Goal: Transaction & Acquisition: Purchase product/service

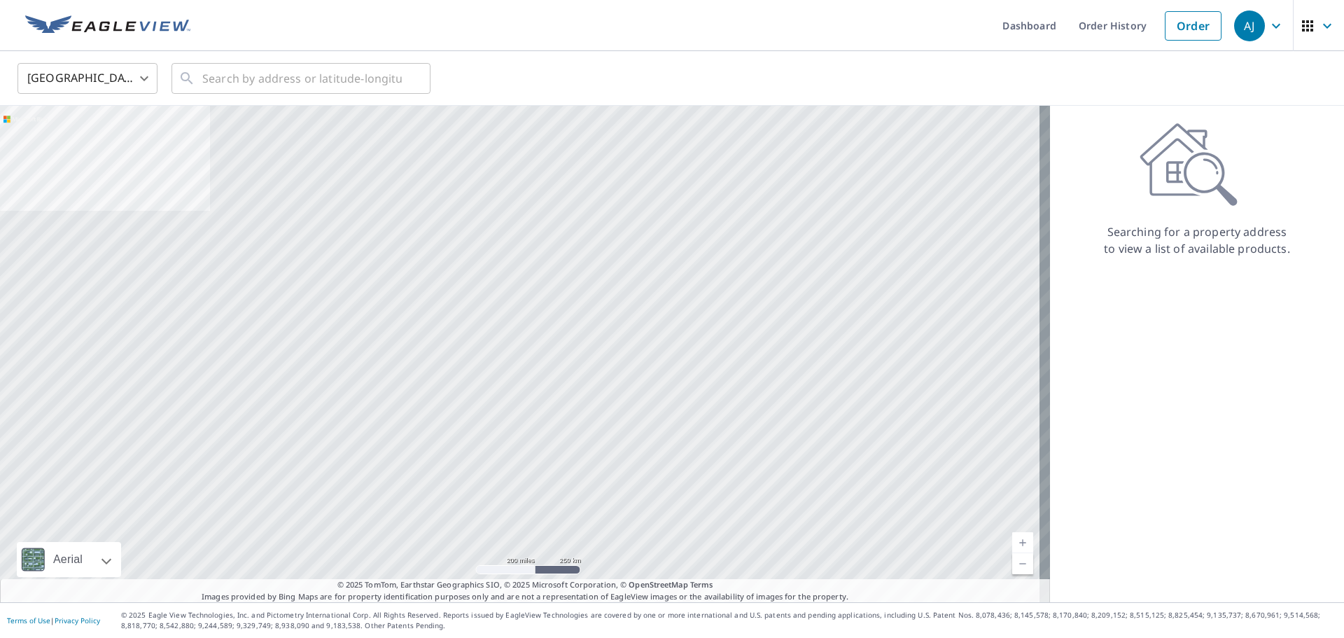
click at [141, 79] on body "[PERSON_NAME] [PERSON_NAME] Dashboard Order History Order AJ United States US ​…" at bounding box center [672, 319] width 1344 height 638
click at [51, 146] on li "[GEOGRAPHIC_DATA]" at bounding box center [87, 141] width 140 height 25
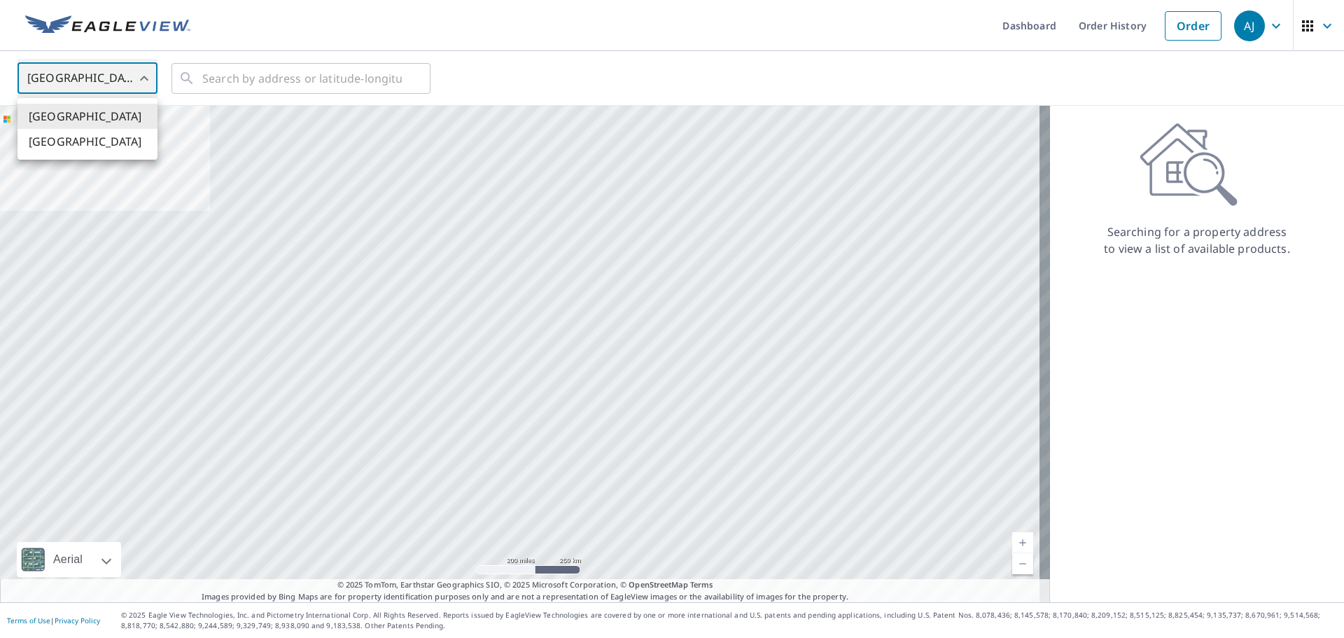
type input "CA"
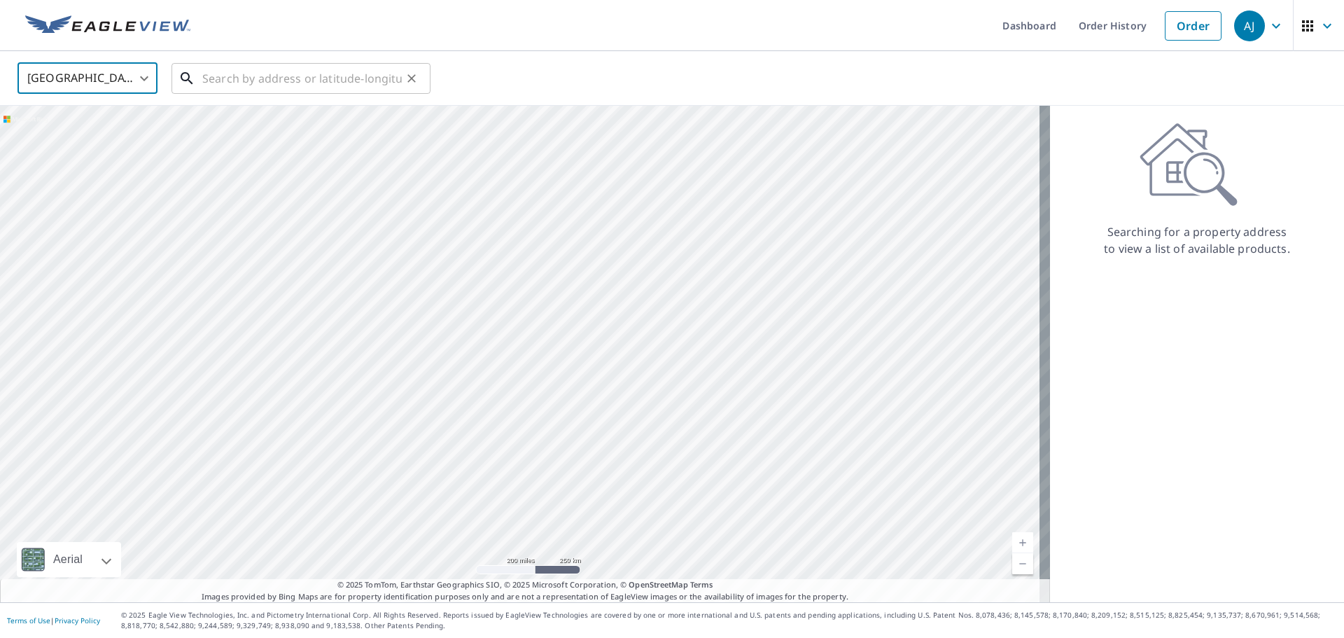
click at [286, 68] on input "text" at bounding box center [301, 78] width 199 height 39
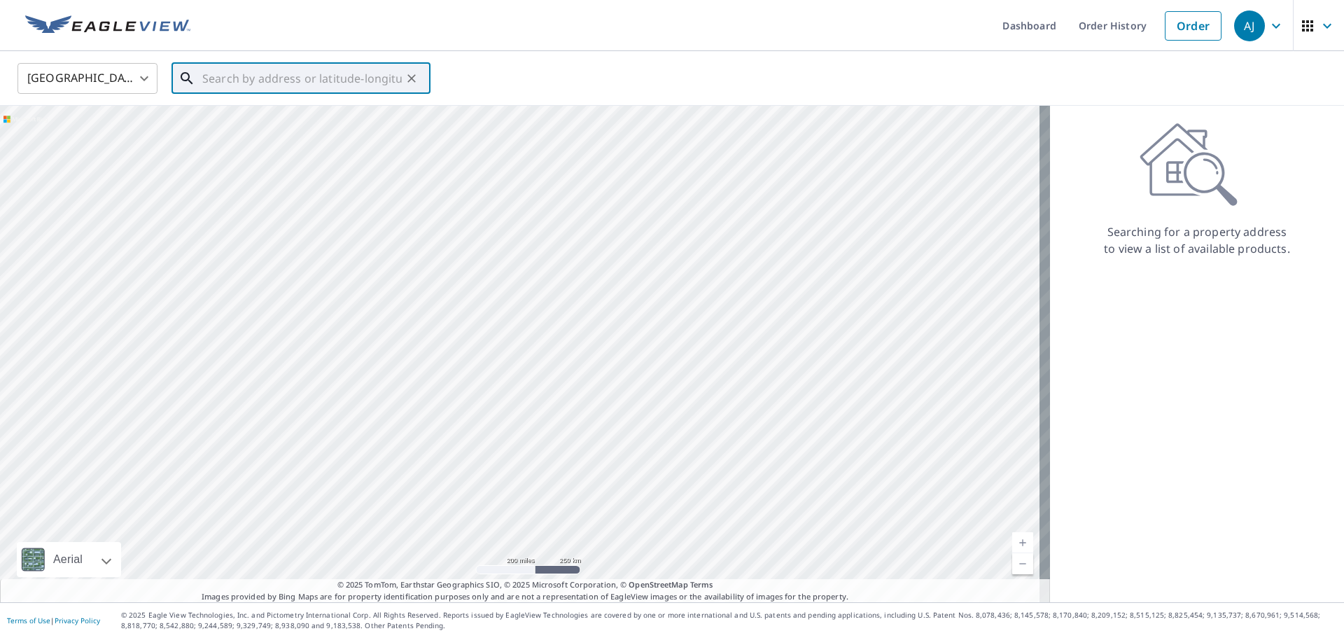
paste input "19091 Neville Road, Martintown, ON, Canada"
paste input "19091 Ne"
type input "19091 Neville Road, Martintown, ON, Canada19091 Ne"
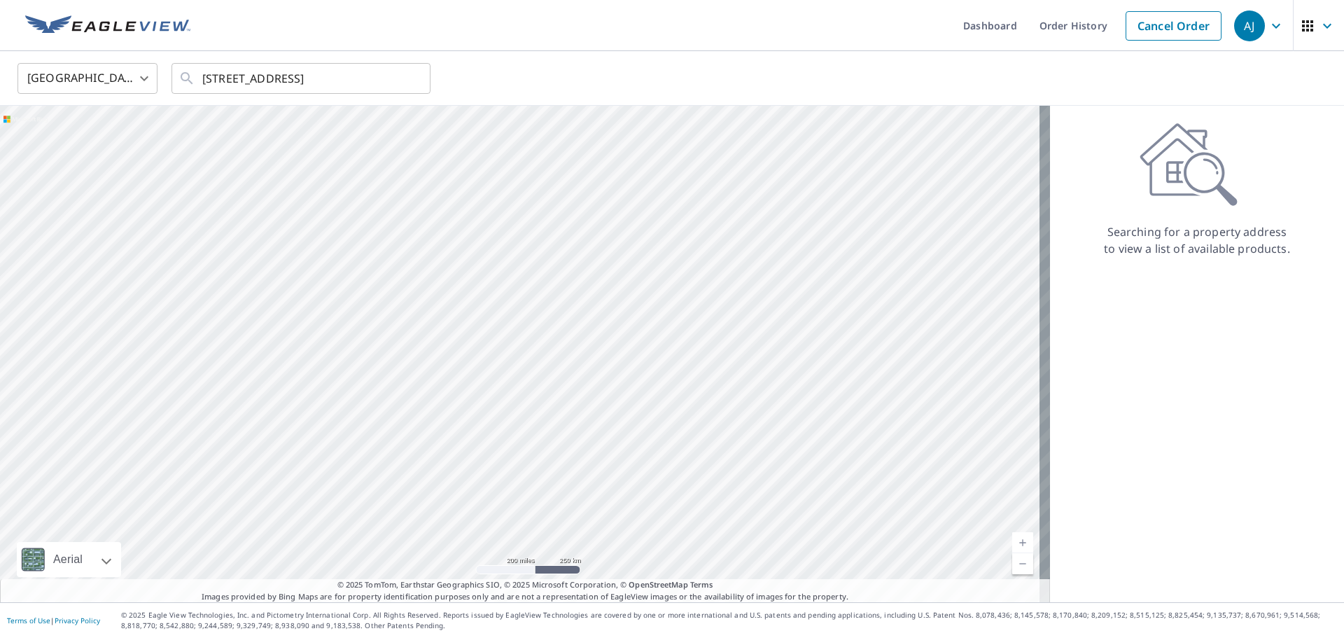
scroll to position [0, 0]
click at [372, 80] on input "19091 Neville Road, Martintown, ON, Canada19091 Ne" at bounding box center [301, 78] width 199 height 39
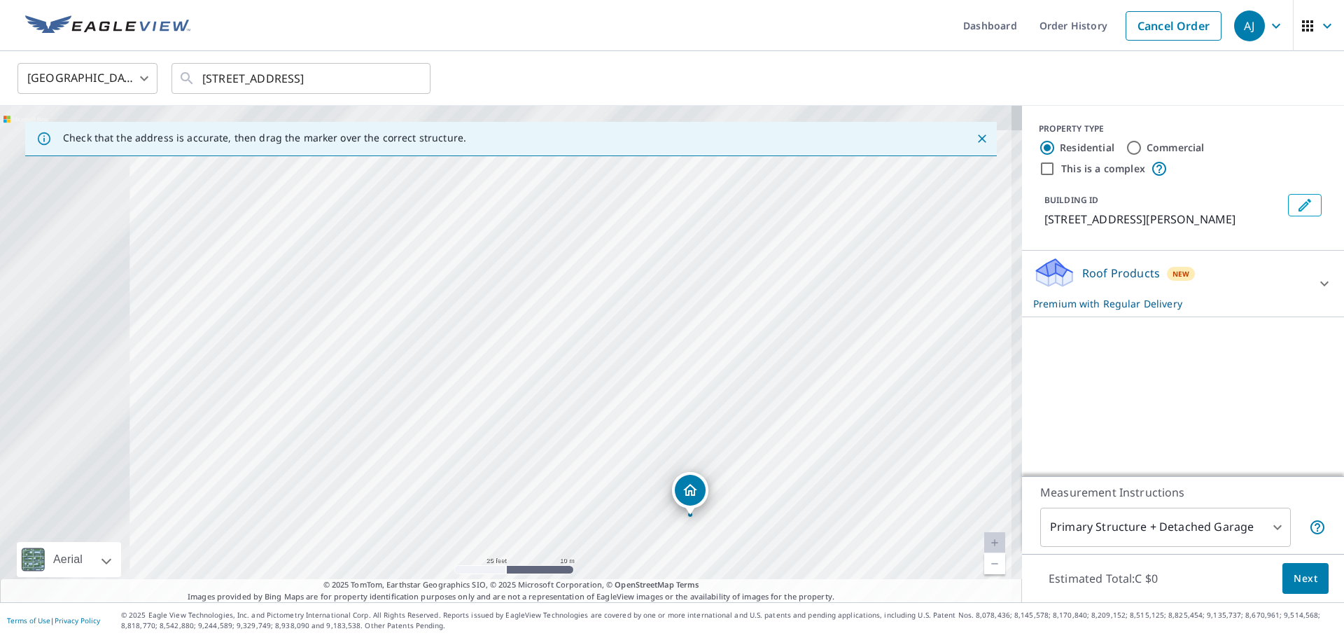
drag, startPoint x: 447, startPoint y: 318, endPoint x: 771, endPoint y: 542, distance: 393.9
click at [771, 542] on div "19091 NEVILLE RD SOUTH GLENGARRY ON K0C1S0" at bounding box center [511, 354] width 1022 height 496
drag, startPoint x: 679, startPoint y: 492, endPoint x: 541, endPoint y: 393, distance: 169.6
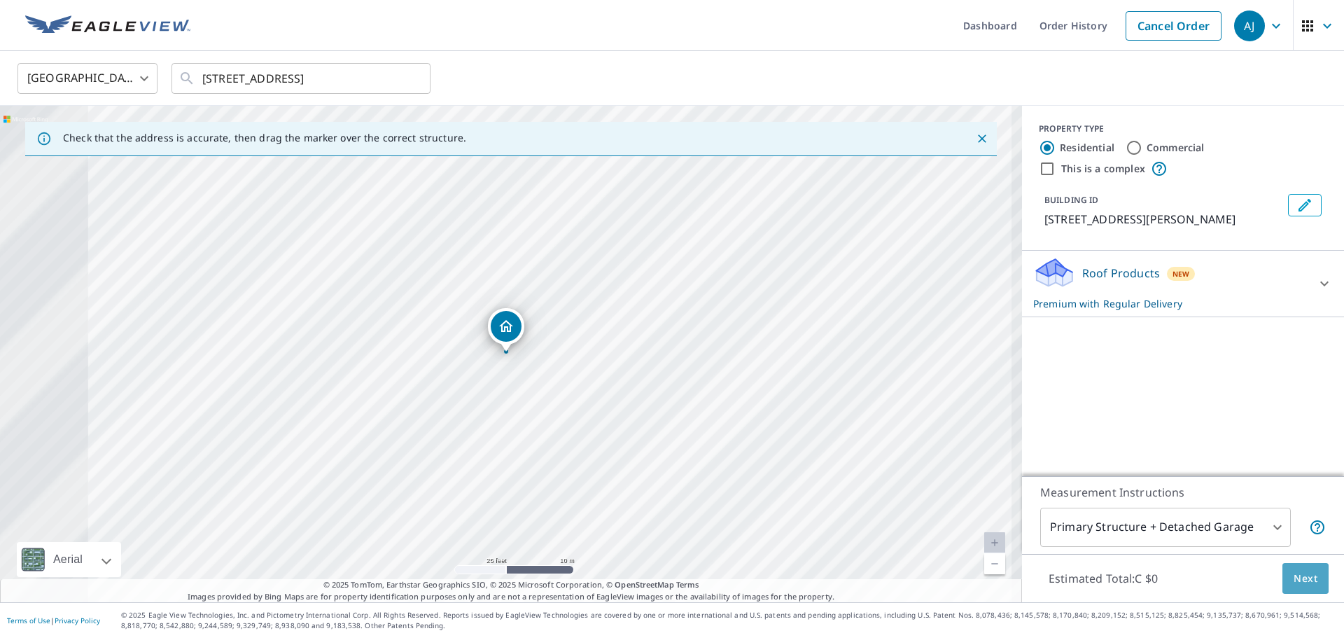
click at [1295, 574] on span "Next" at bounding box center [1305, 578] width 24 height 17
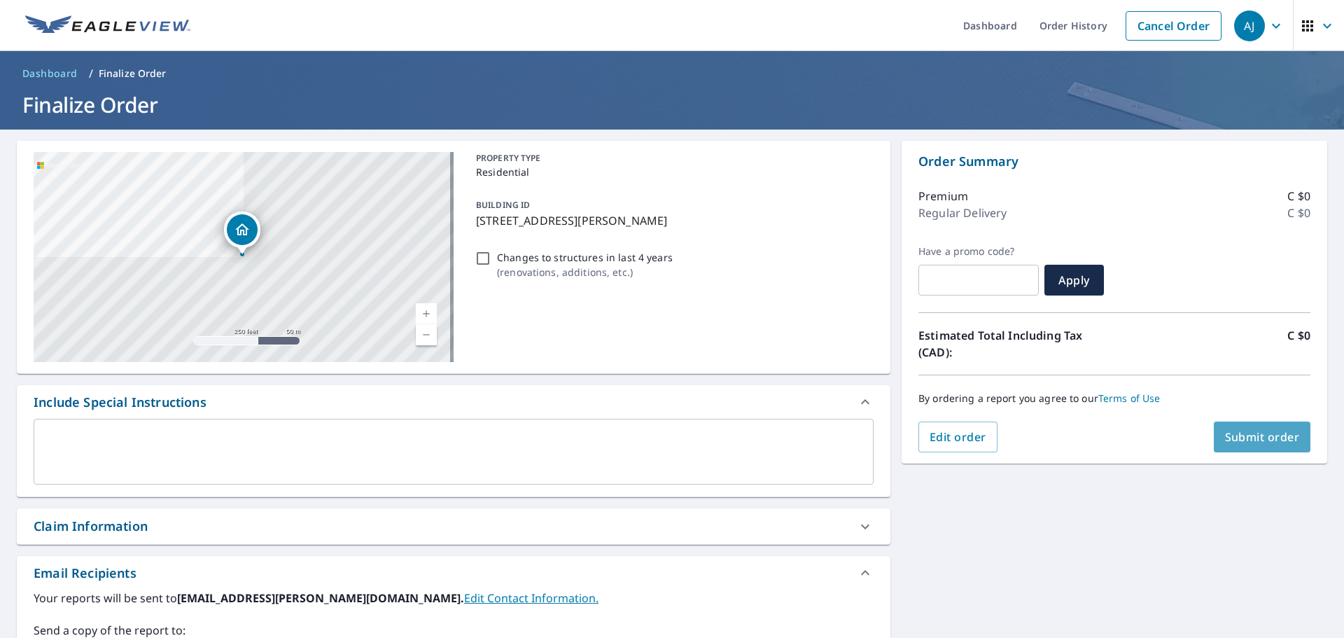
click at [1225, 435] on span "Submit order" at bounding box center [1262, 436] width 75 height 15
checkbox input "true"
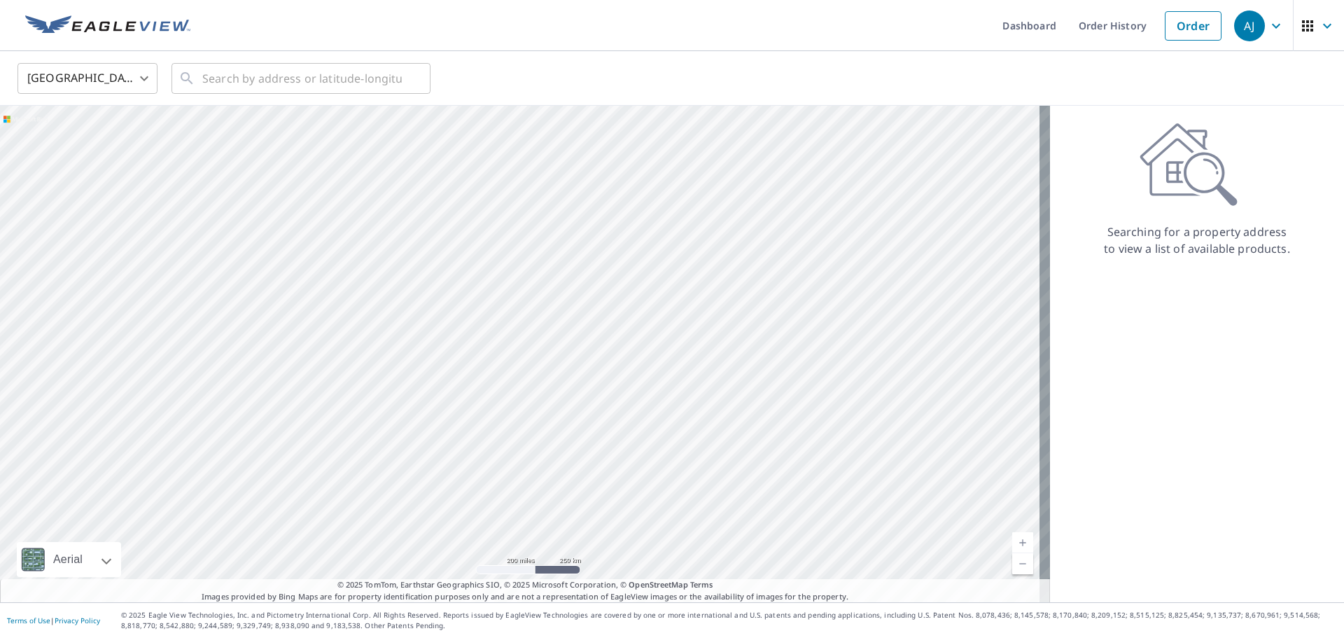
click at [136, 78] on body "[PERSON_NAME] [PERSON_NAME] Dashboard Order History Order AJ United States US ​…" at bounding box center [672, 319] width 1344 height 638
click at [95, 139] on li "[GEOGRAPHIC_DATA]" at bounding box center [87, 141] width 140 height 25
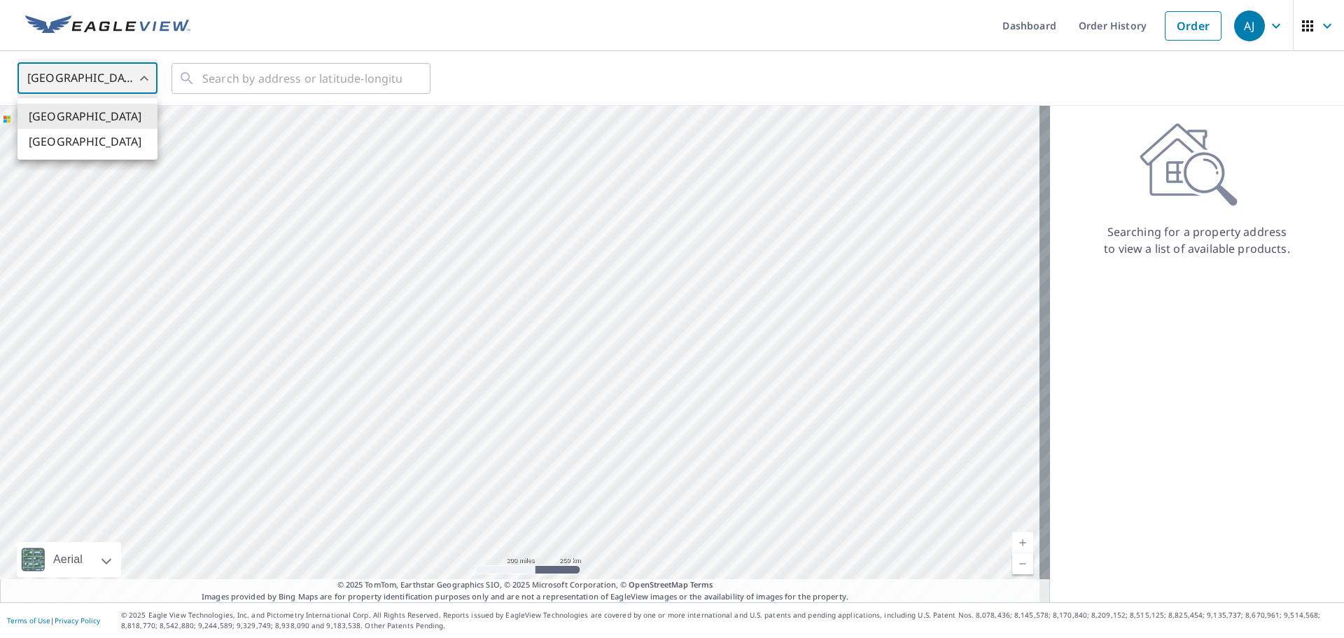
type input "CA"
click at [199, 82] on div "​" at bounding box center [300, 78] width 259 height 31
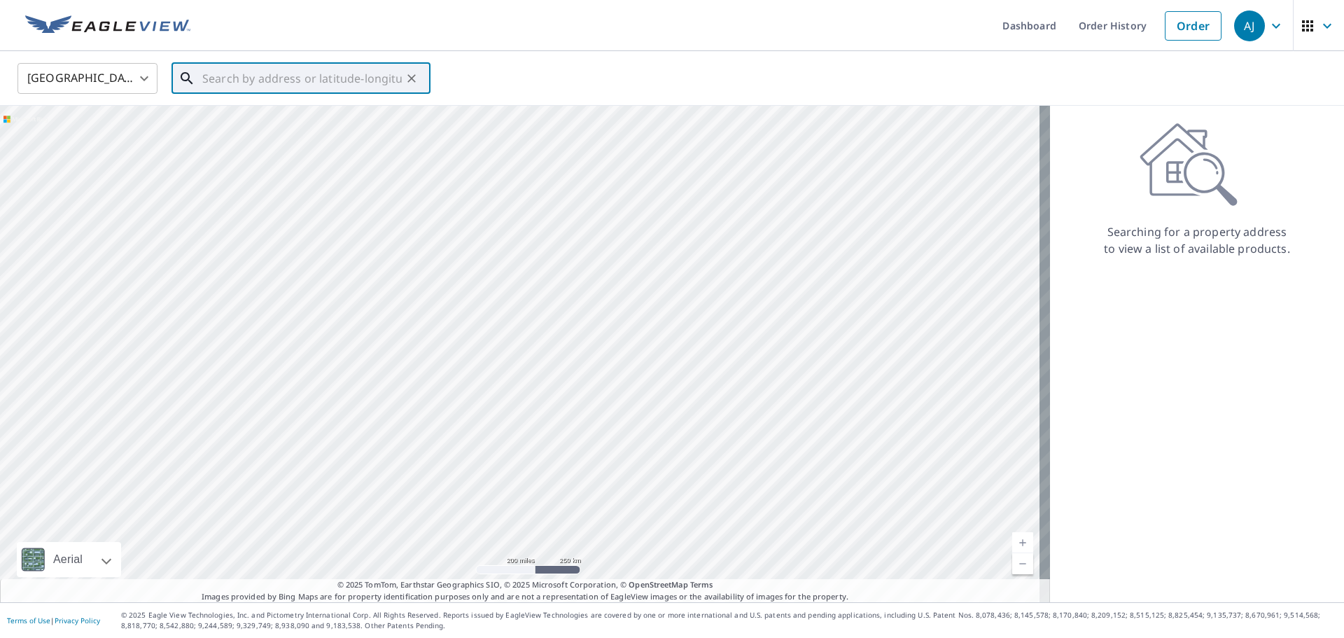
paste input "[STREET_ADDRESS]"
click at [278, 113] on span "[STREET_ADDRESS][PERSON_NAME]" at bounding box center [309, 119] width 220 height 17
type input "[STREET_ADDRESS][PERSON_NAME]"
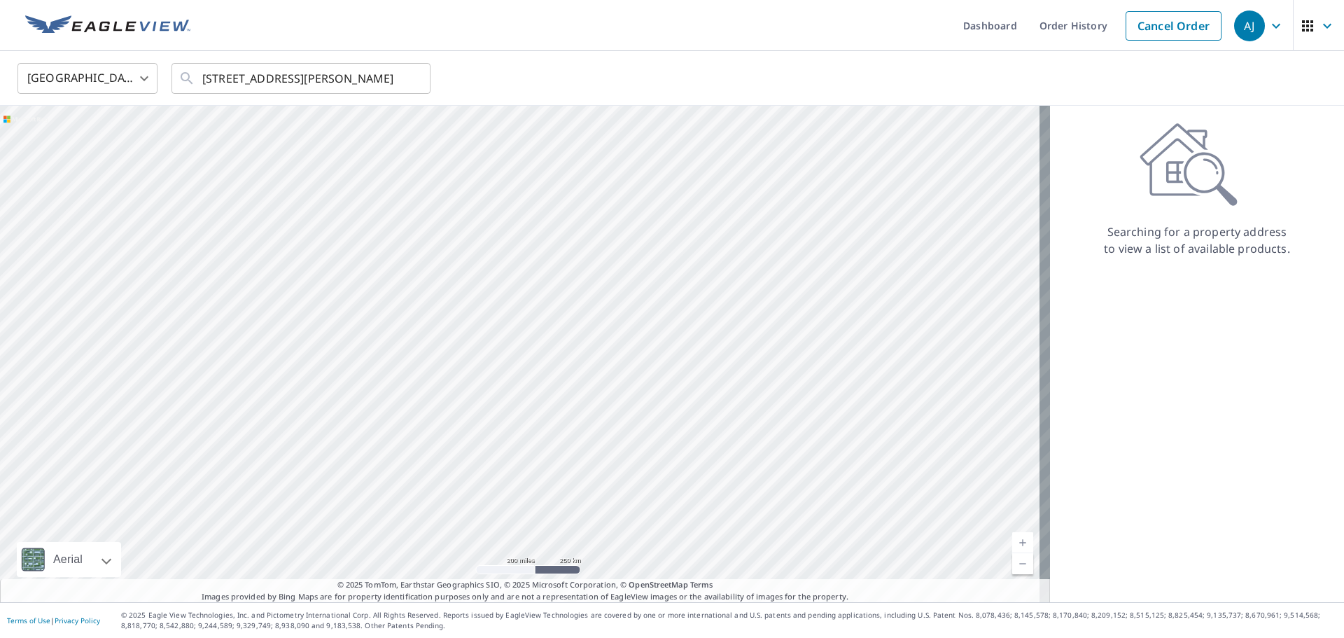
scroll to position [0, 0]
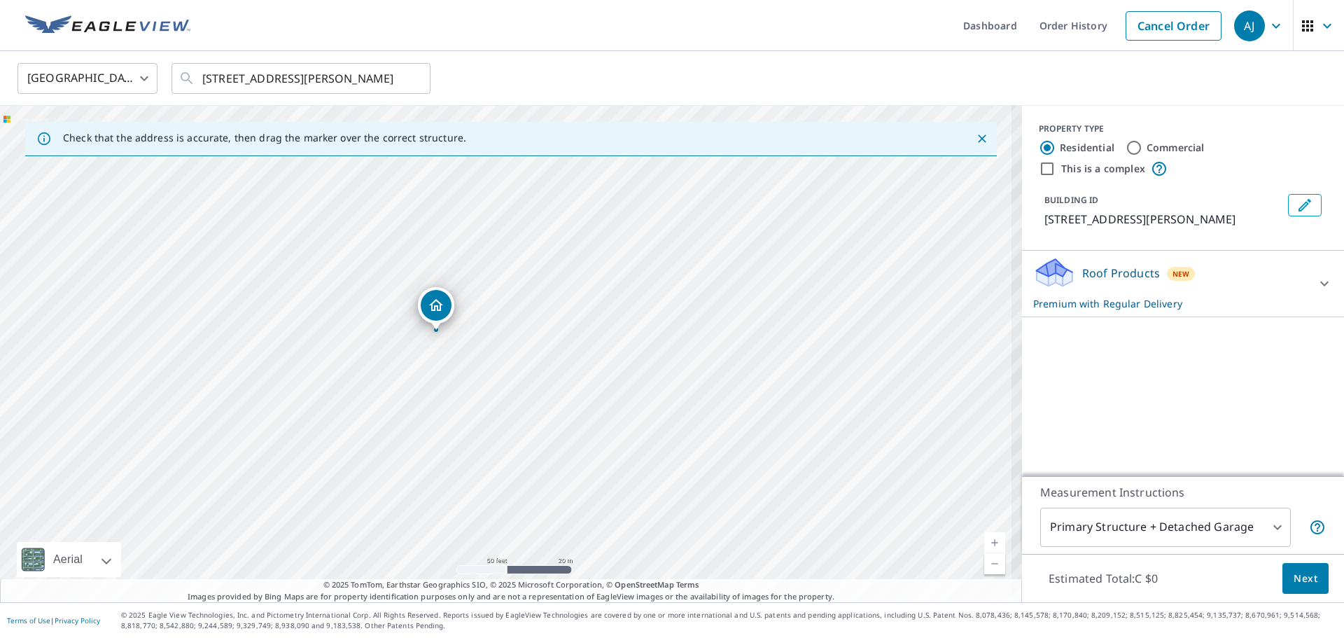
drag, startPoint x: 476, startPoint y: 433, endPoint x: 477, endPoint y: 451, distance: 18.2
click at [477, 451] on div "[STREET_ADDRESS][PERSON_NAME]" at bounding box center [511, 354] width 1022 height 496
drag, startPoint x: 443, startPoint y: 408, endPoint x: 445, endPoint y: 417, distance: 9.3
click at [445, 417] on div "[STREET_ADDRESS][PERSON_NAME]" at bounding box center [511, 354] width 1022 height 496
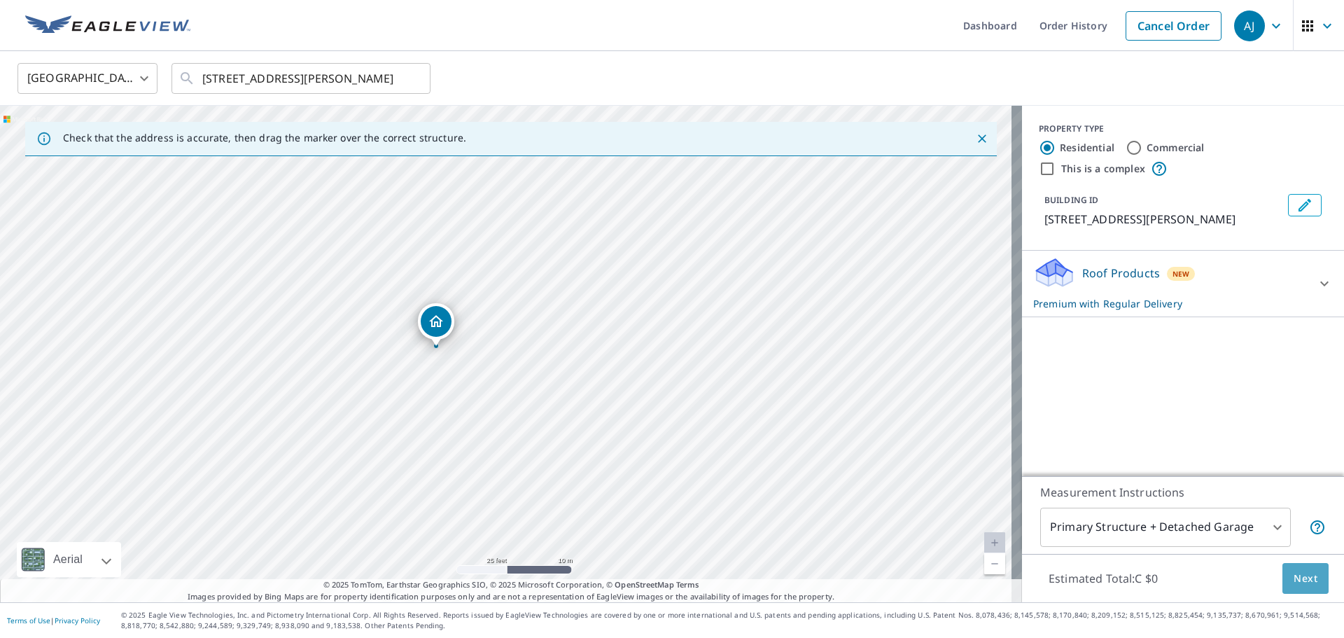
click at [1298, 587] on button "Next" at bounding box center [1305, 578] width 46 height 31
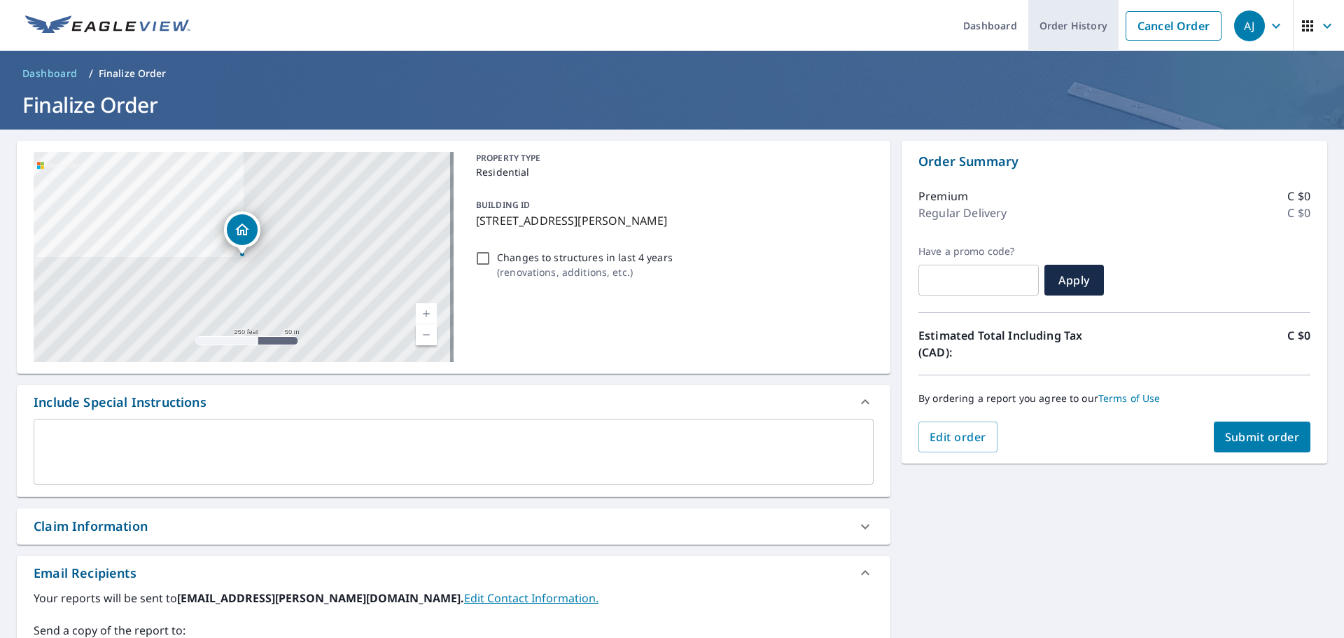
click at [1069, 19] on link "Order History" at bounding box center [1073, 25] width 90 height 51
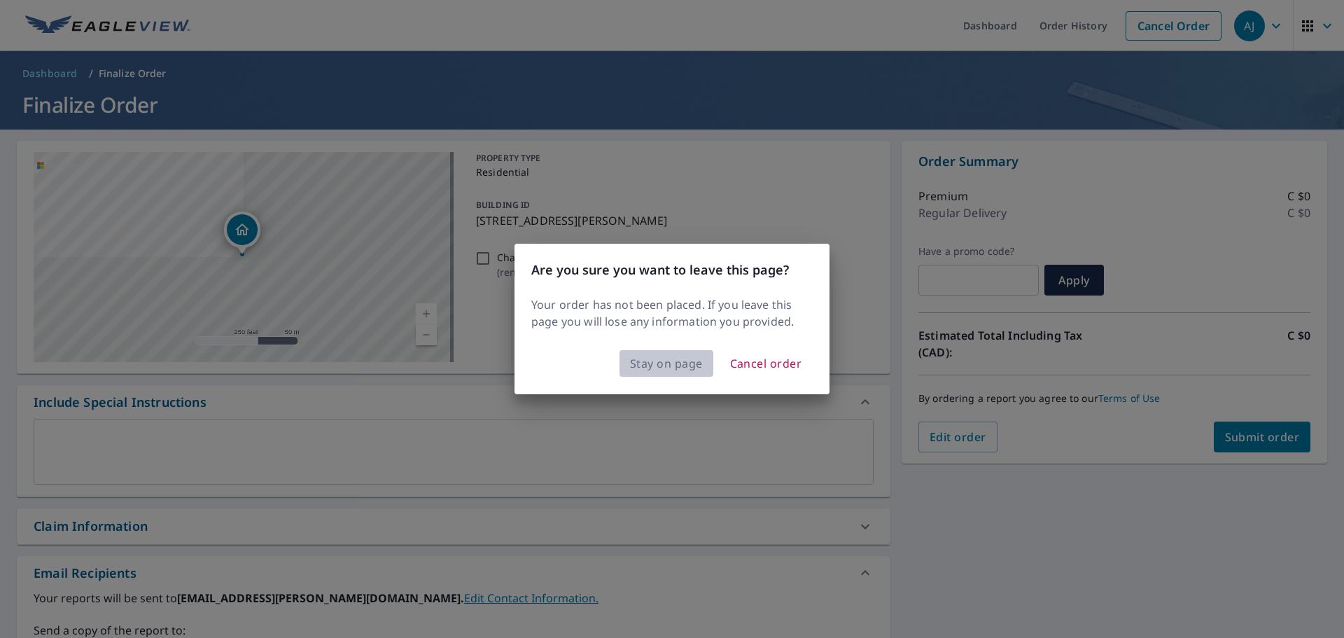
click at [691, 363] on span "Stay on page" at bounding box center [666, 363] width 73 height 20
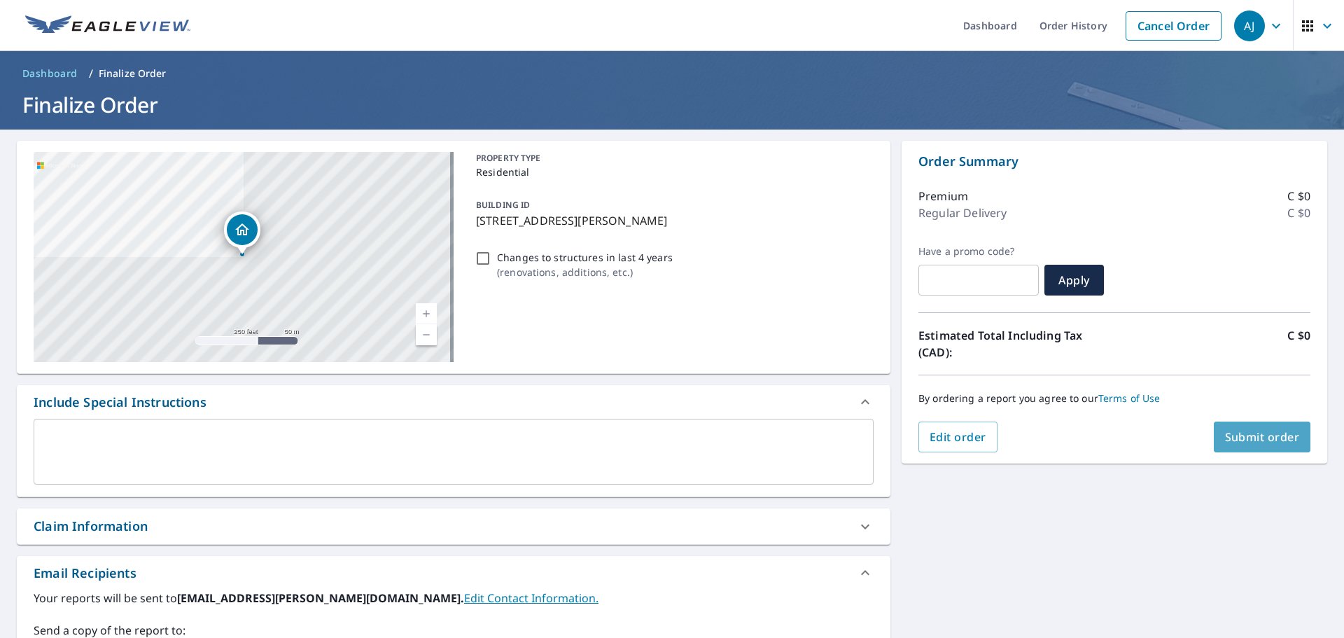
click at [1230, 438] on span "Submit order" at bounding box center [1262, 436] width 75 height 15
checkbox input "true"
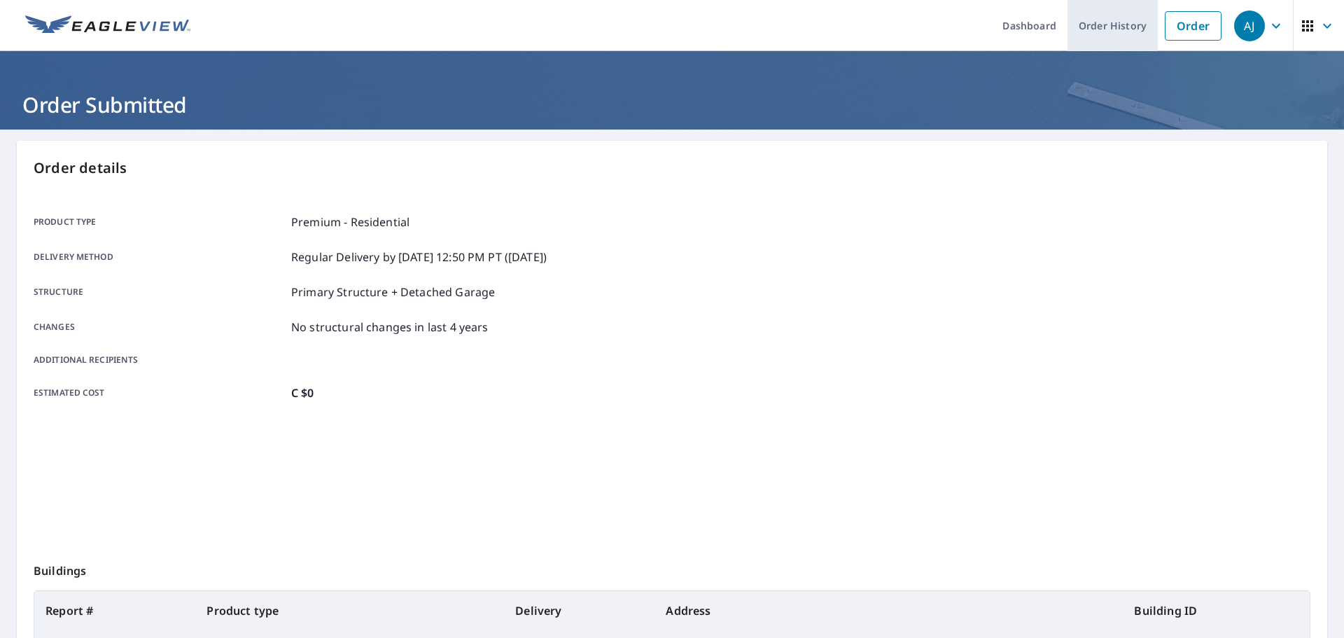
click at [1097, 28] on link "Order History" at bounding box center [1112, 25] width 90 height 51
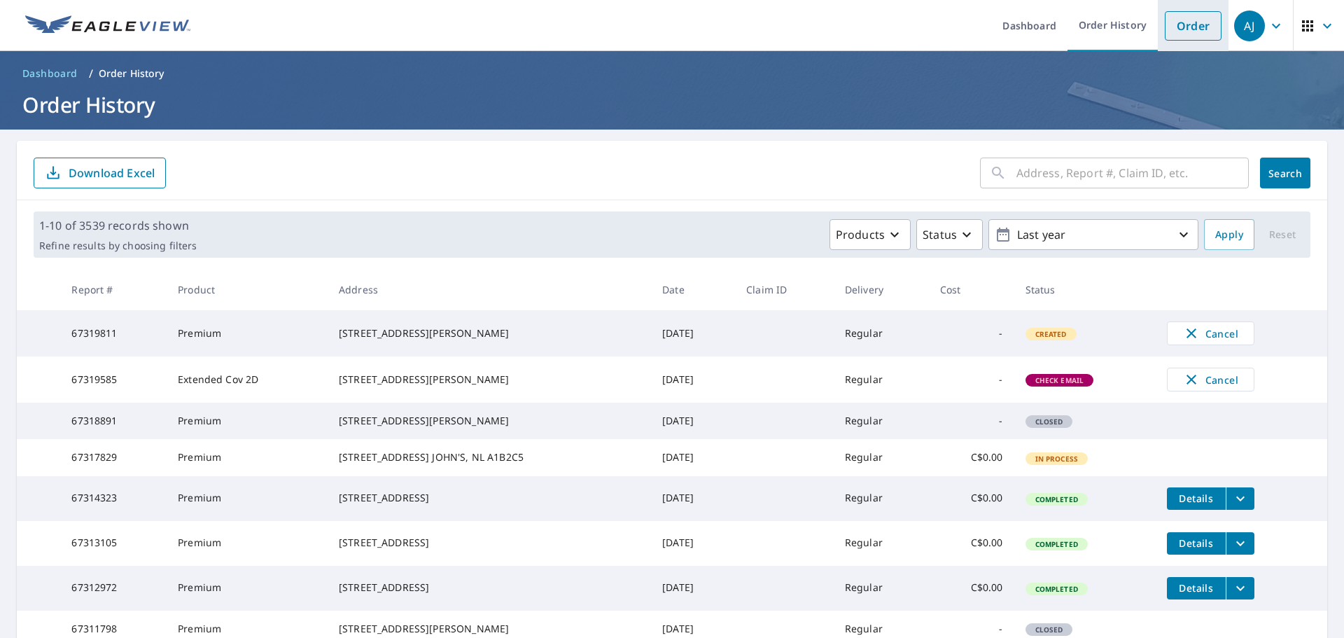
click at [1165, 27] on link "Order" at bounding box center [1193, 25] width 57 height 29
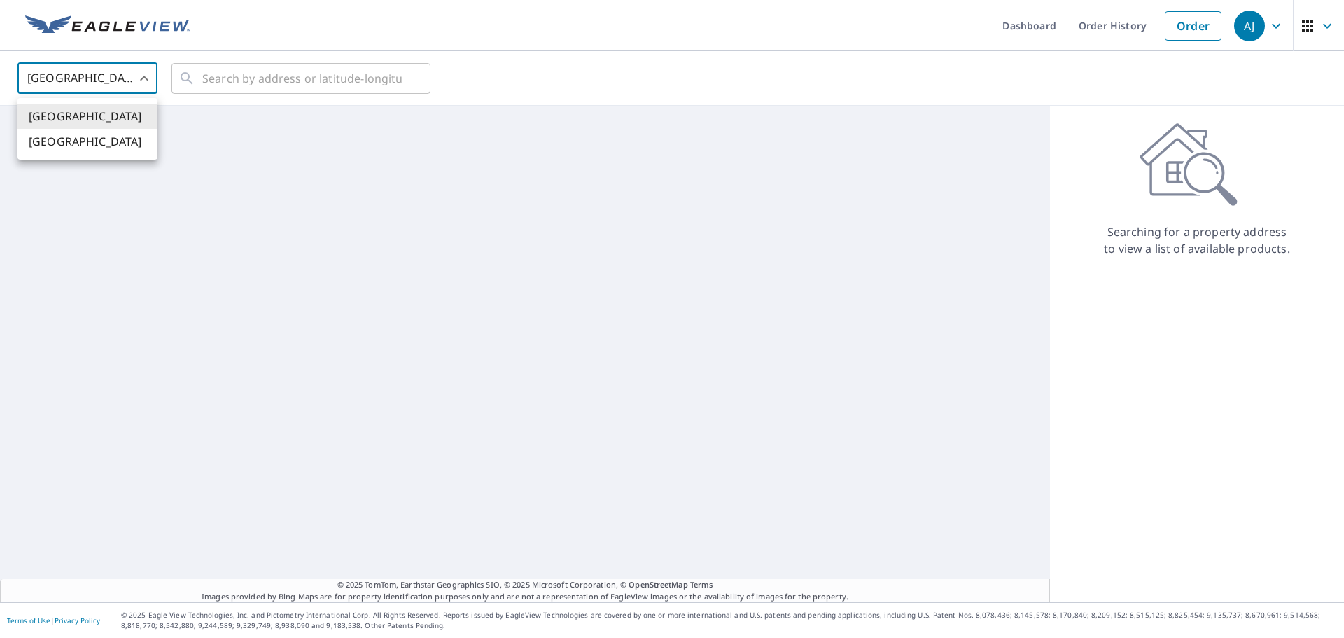
click at [146, 83] on body "[PERSON_NAME] [PERSON_NAME] Dashboard Order History Order AJ United States [GEO…" at bounding box center [672, 319] width 1344 height 638
click at [71, 137] on li "[GEOGRAPHIC_DATA]" at bounding box center [87, 141] width 140 height 25
type input "CA"
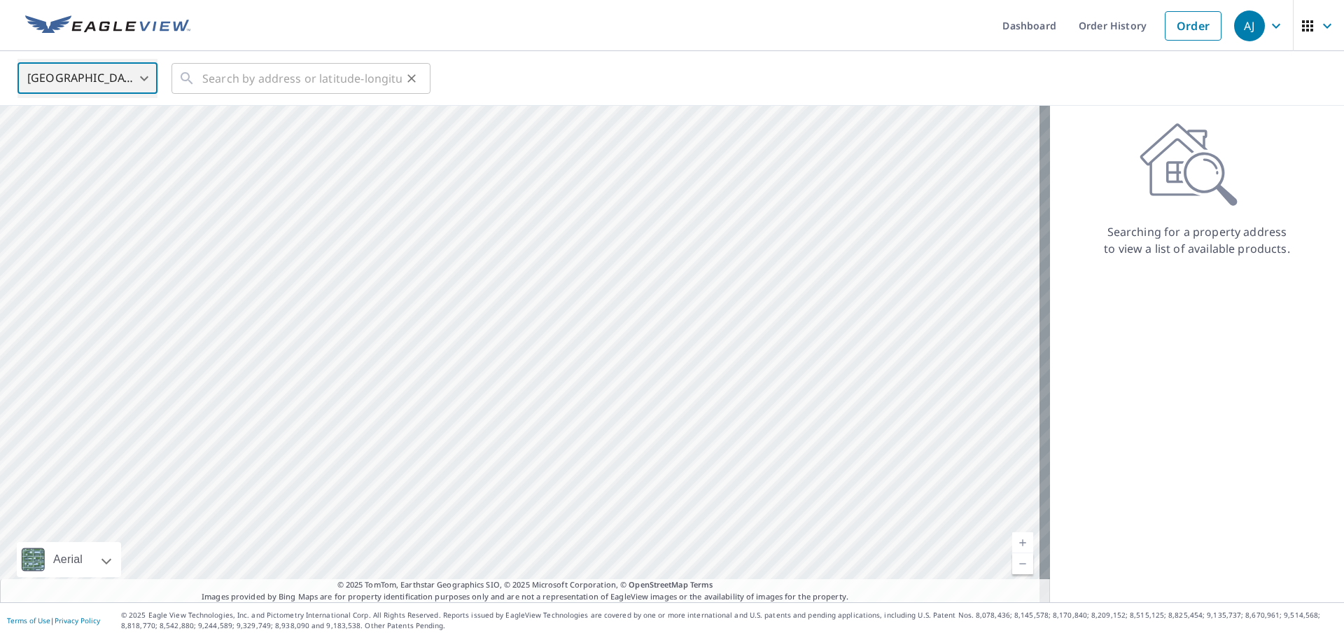
click at [195, 76] on icon at bounding box center [186, 78] width 17 height 17
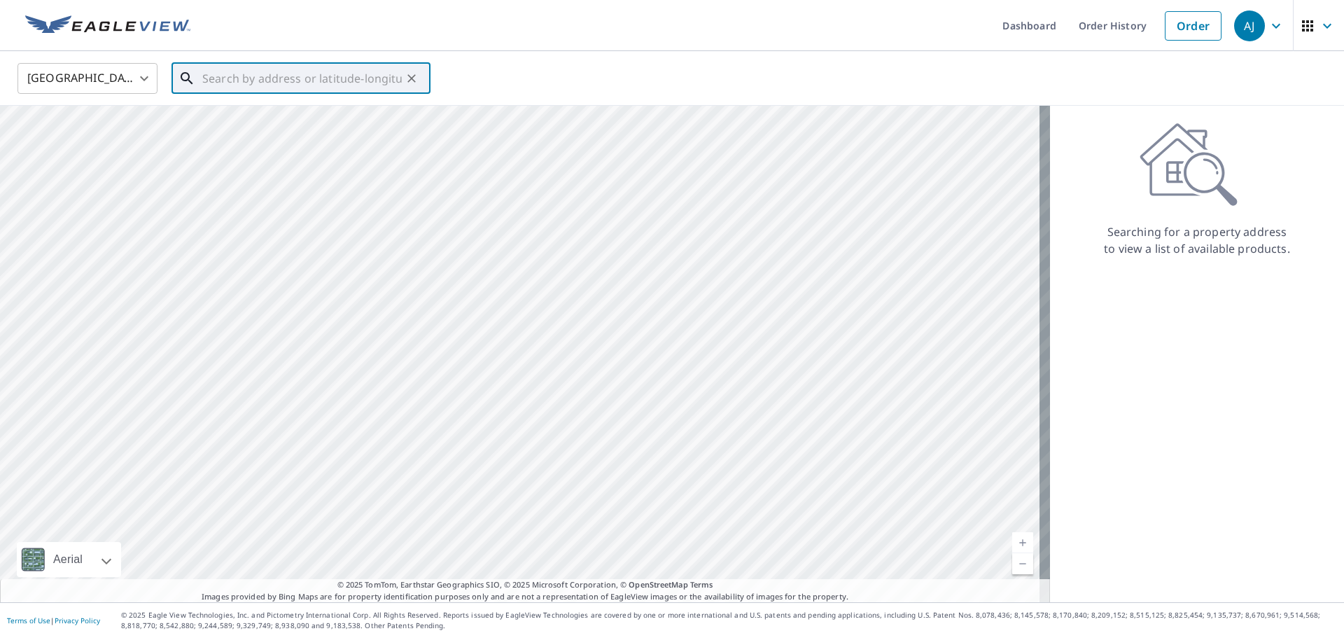
paste input "[STREET_ADDRESS][PERSON_NAME]"
click at [288, 113] on span "[STREET_ADDRESS][PERSON_NAME]" at bounding box center [309, 119] width 220 height 17
type input "[STREET_ADDRESS][PERSON_NAME]"
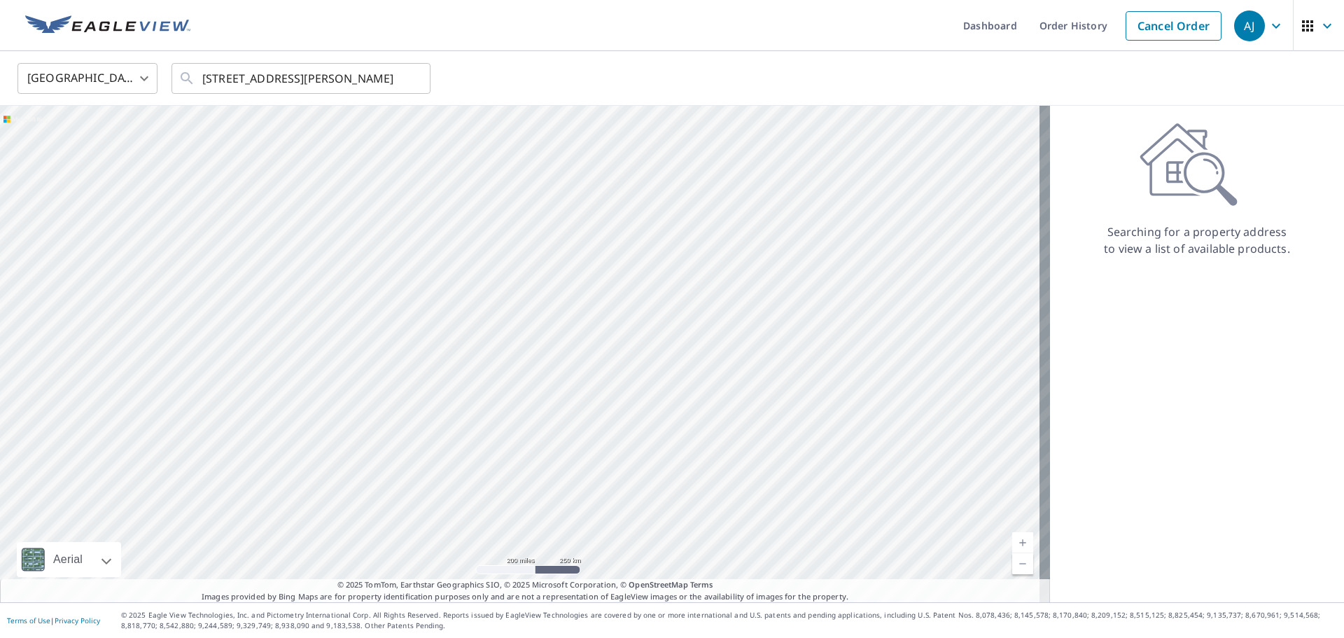
scroll to position [0, 0]
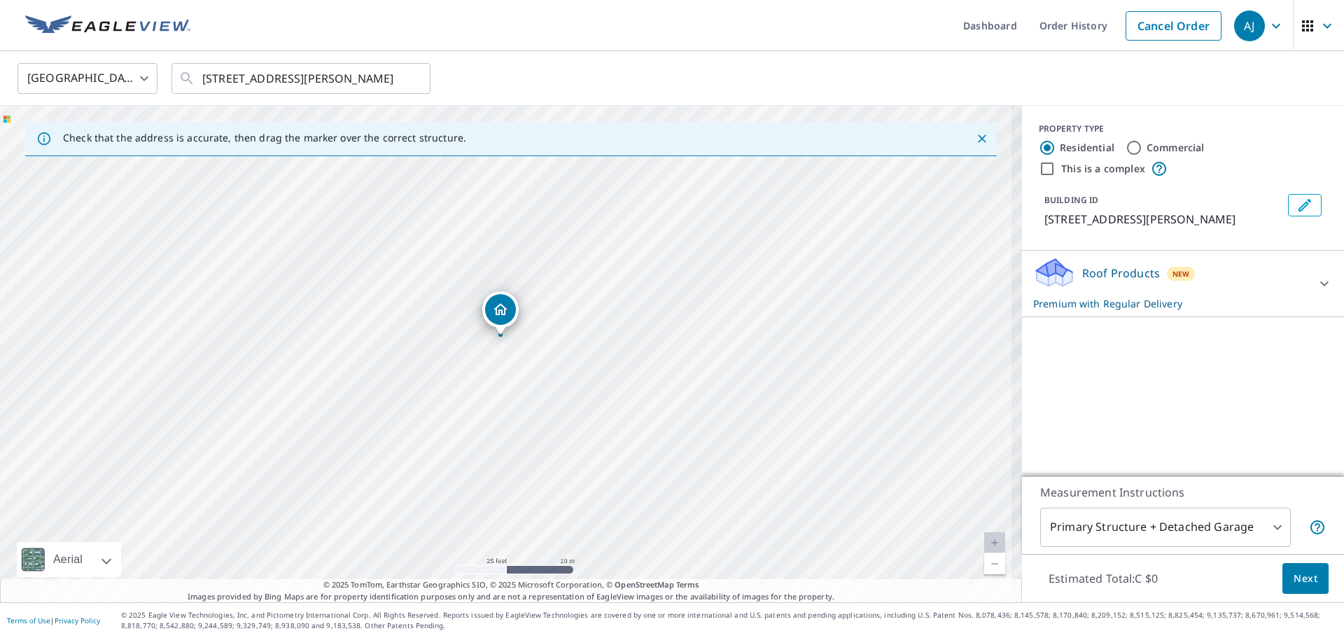
drag, startPoint x: 489, startPoint y: 378, endPoint x: 602, endPoint y: 330, distance: 123.0
click at [602, 330] on div "[STREET_ADDRESS][PERSON_NAME]" at bounding box center [511, 354] width 1022 height 496
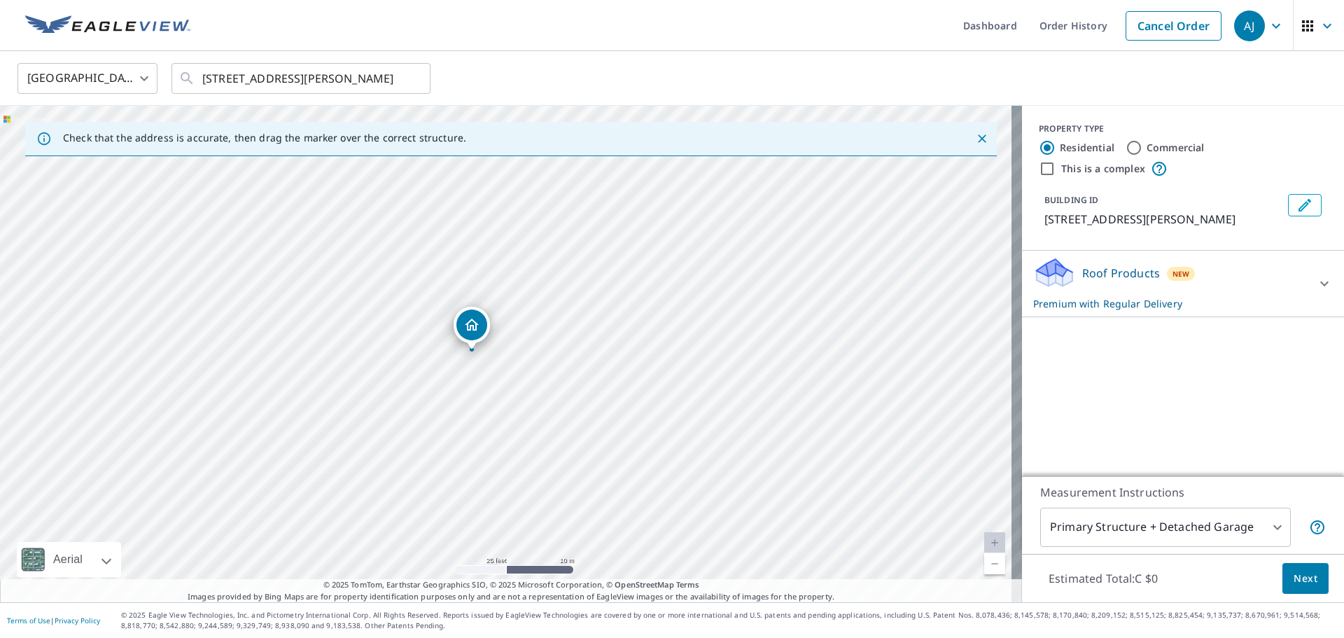
drag, startPoint x: 505, startPoint y: 308, endPoint x: 476, endPoint y: 323, distance: 32.2
click at [1302, 593] on button "Next" at bounding box center [1305, 578] width 46 height 31
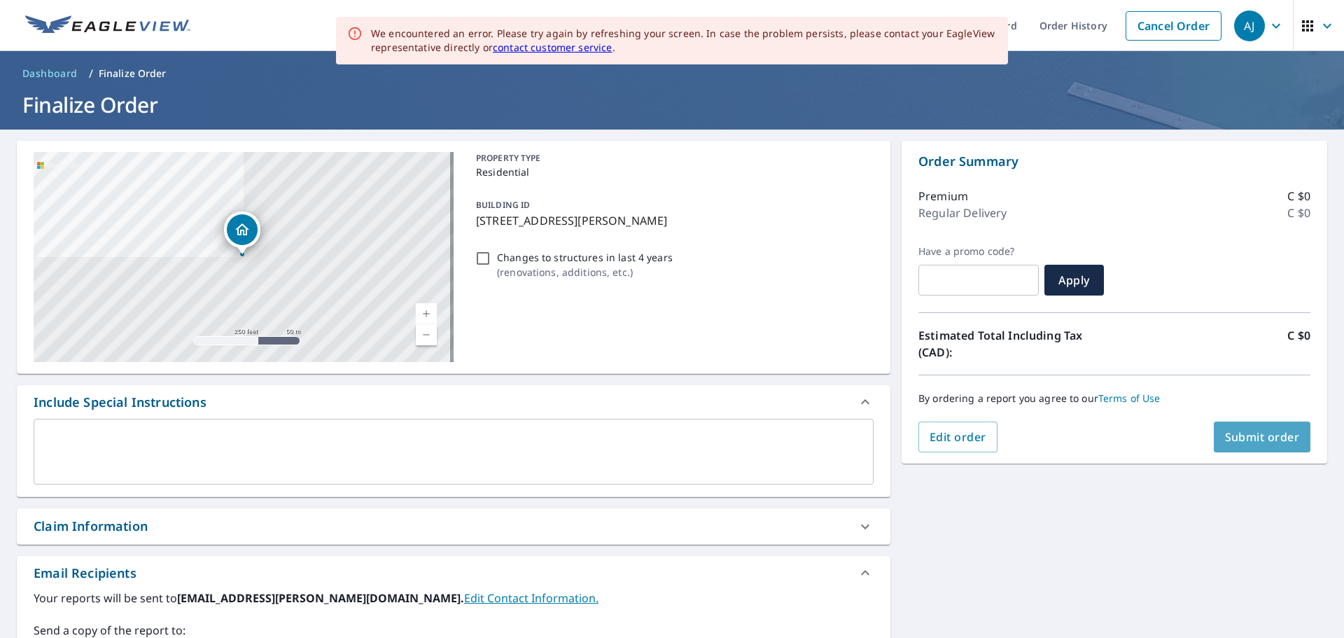
click at [1263, 444] on span "Submit order" at bounding box center [1262, 436] width 75 height 15
checkbox input "true"
